Goal: Find specific page/section: Find specific page/section

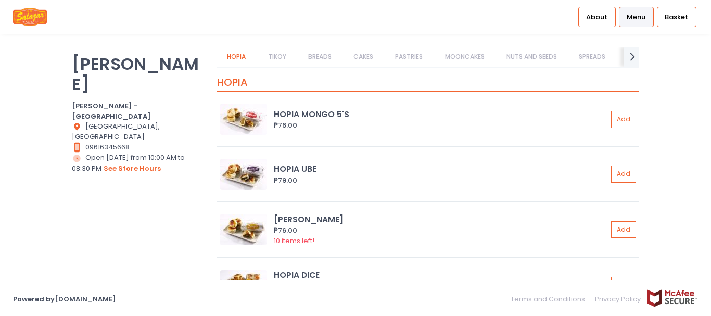
click at [318, 55] on link "BREADS" at bounding box center [320, 57] width 44 height 20
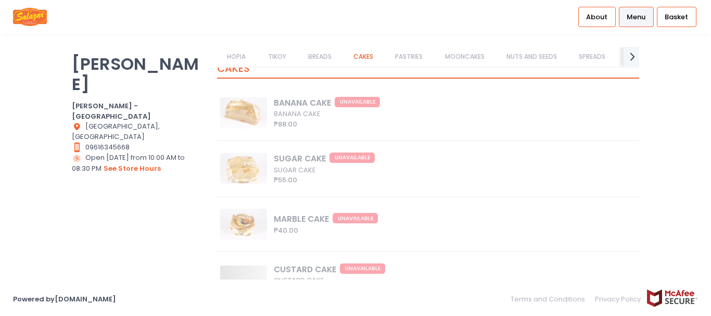
scroll to position [2162, 0]
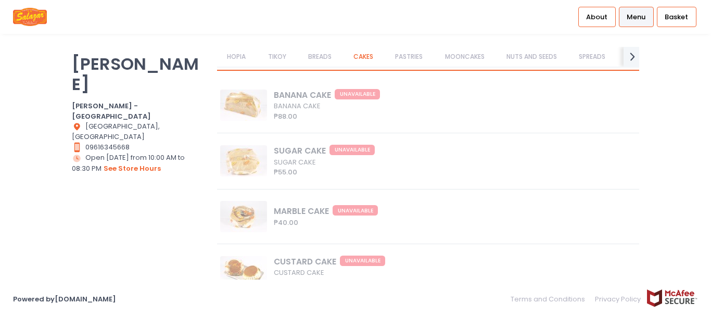
click at [413, 66] on link "PASTRIES" at bounding box center [409, 57] width 48 height 20
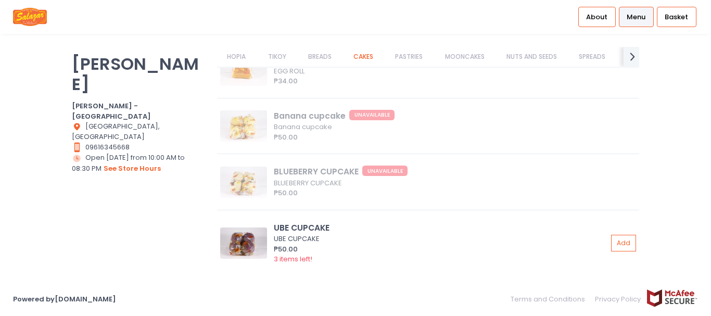
scroll to position [2396, 0]
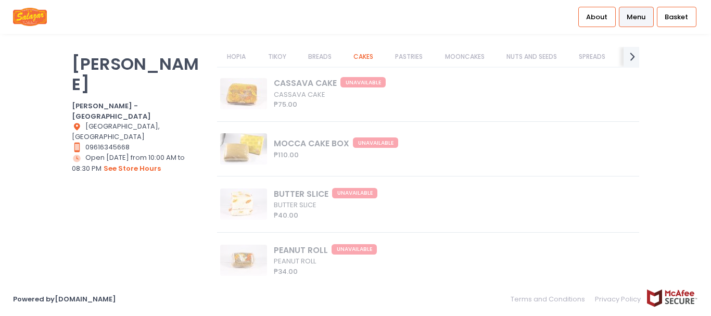
click at [333, 62] on link "BREADS" at bounding box center [320, 57] width 44 height 20
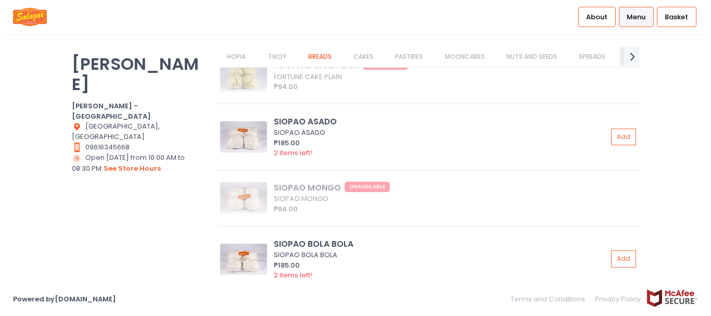
scroll to position [912, 0]
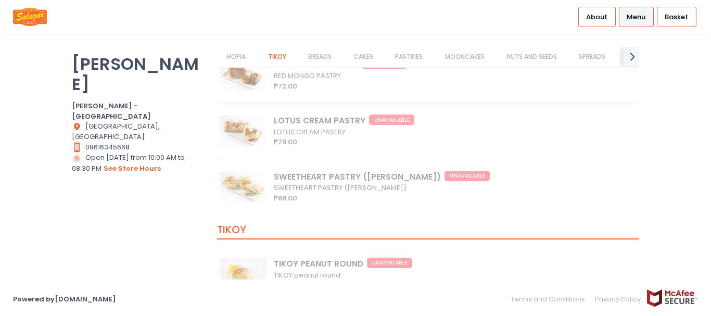
scroll to position [573, 0]
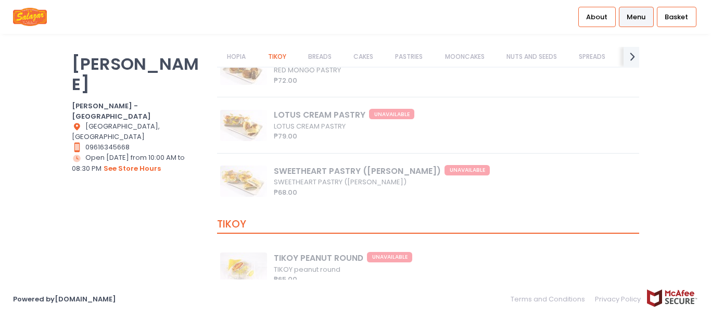
click at [329, 55] on link "BREADS" at bounding box center [320, 57] width 44 height 20
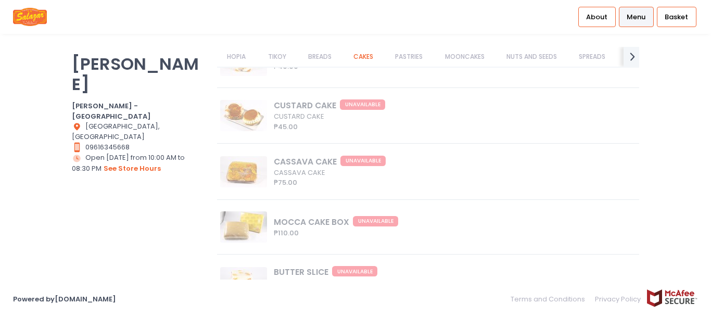
scroll to position [2370, 0]
